Goal: Navigation & Orientation: Find specific page/section

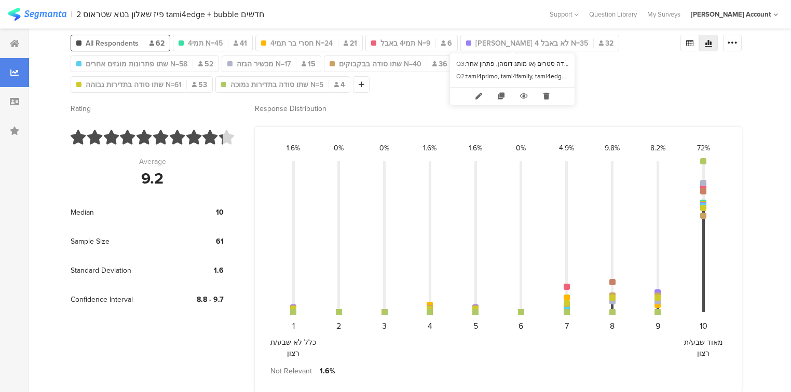
scroll to position [103, 0]
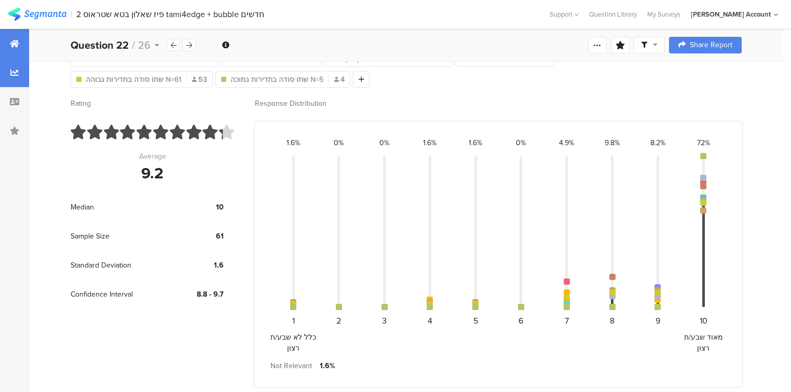
click at [4, 46] on div at bounding box center [14, 43] width 29 height 29
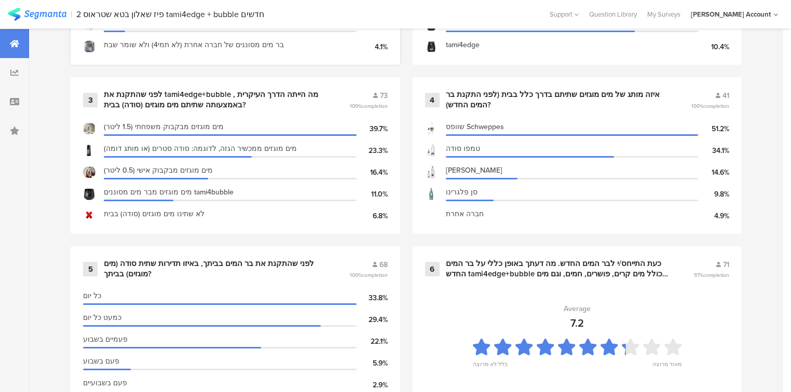
scroll to position [498, 0]
